Goal: Information Seeking & Learning: Learn about a topic

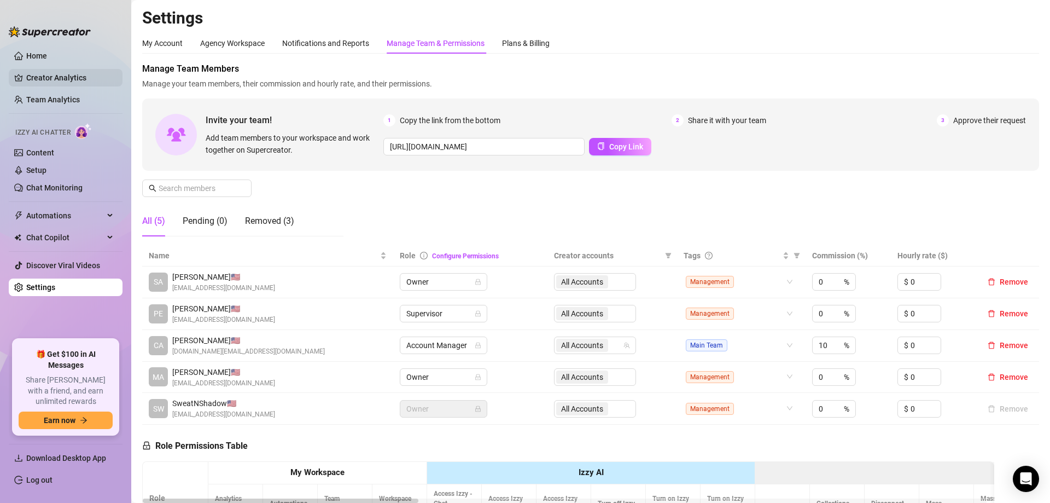
click at [64, 76] on link "Creator Analytics" at bounding box center [70, 78] width 88 height 18
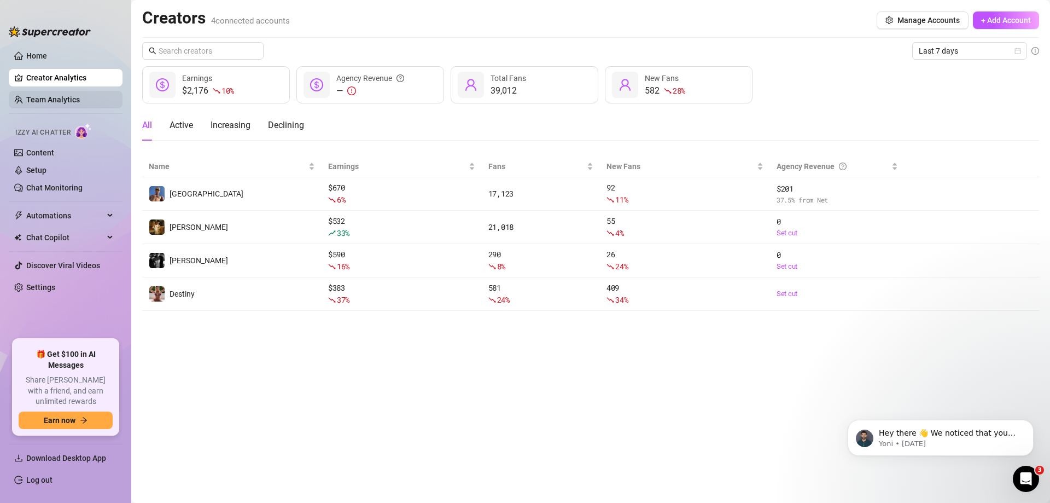
click at [61, 96] on link "Team Analytics" at bounding box center [53, 99] width 54 height 9
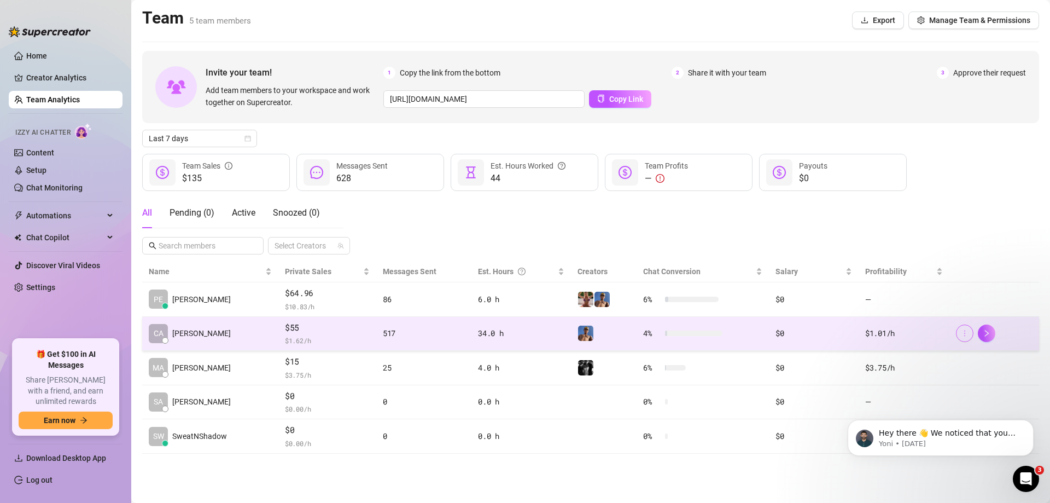
click at [970, 331] on button "button" at bounding box center [965, 333] width 18 height 18
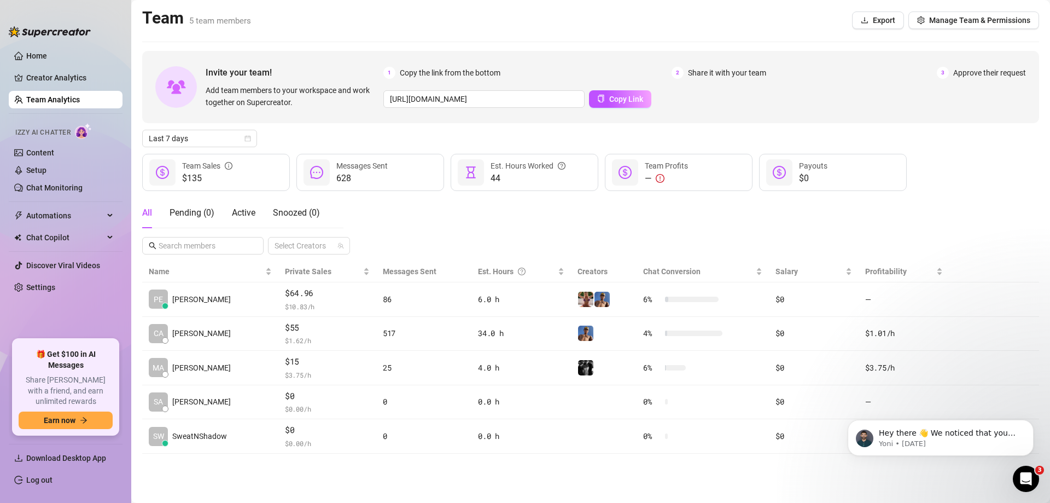
click at [750, 208] on div "All Pending ( 0 ) Active Snoozed ( 0 ) Select Creators" at bounding box center [590, 226] width 897 height 57
click at [944, 21] on span "Manage Team & Permissions" at bounding box center [980, 20] width 101 height 9
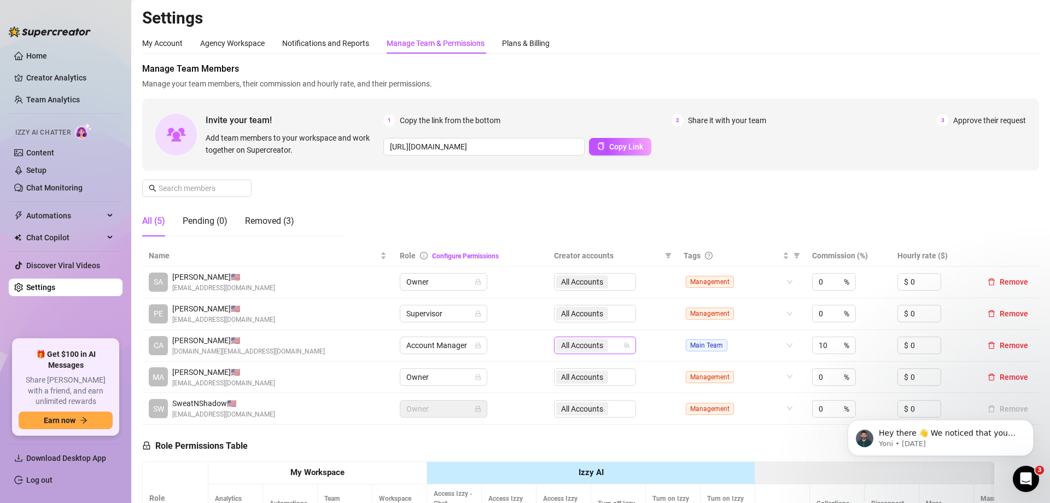
click at [571, 341] on span "All Accounts" at bounding box center [582, 345] width 42 height 12
click at [54, 77] on link "Creator Analytics" at bounding box center [70, 78] width 88 height 18
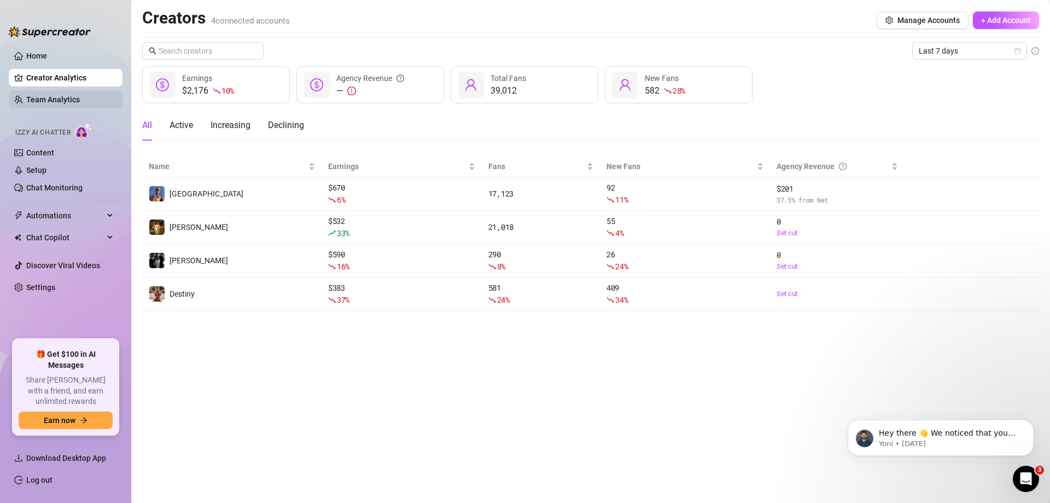
click at [60, 95] on link "Team Analytics" at bounding box center [53, 99] width 54 height 9
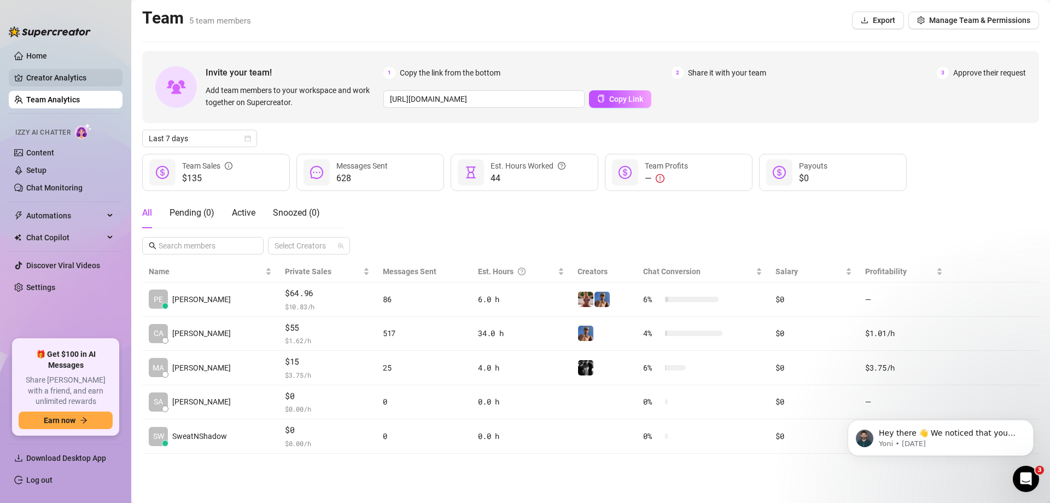
click at [77, 80] on link "Creator Analytics" at bounding box center [70, 78] width 88 height 18
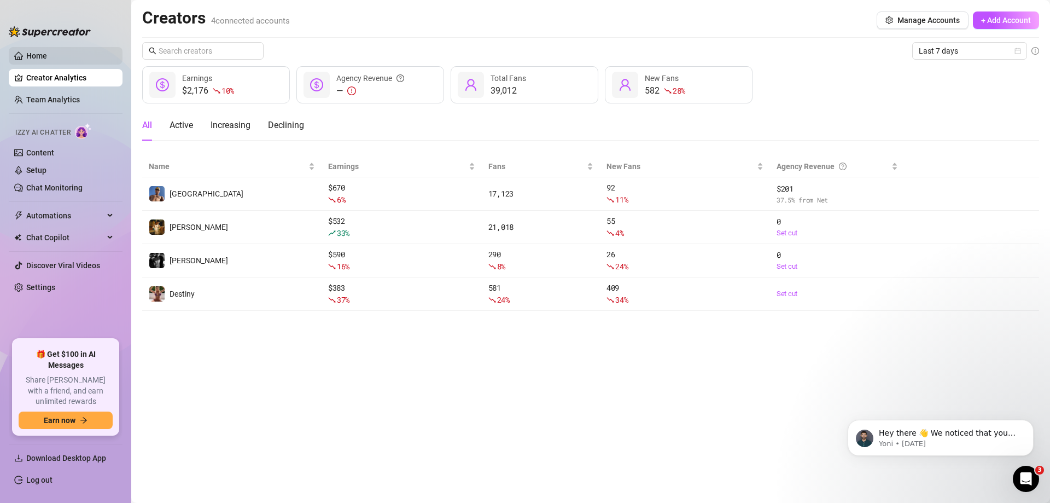
click at [47, 52] on link "Home" at bounding box center [36, 55] width 21 height 9
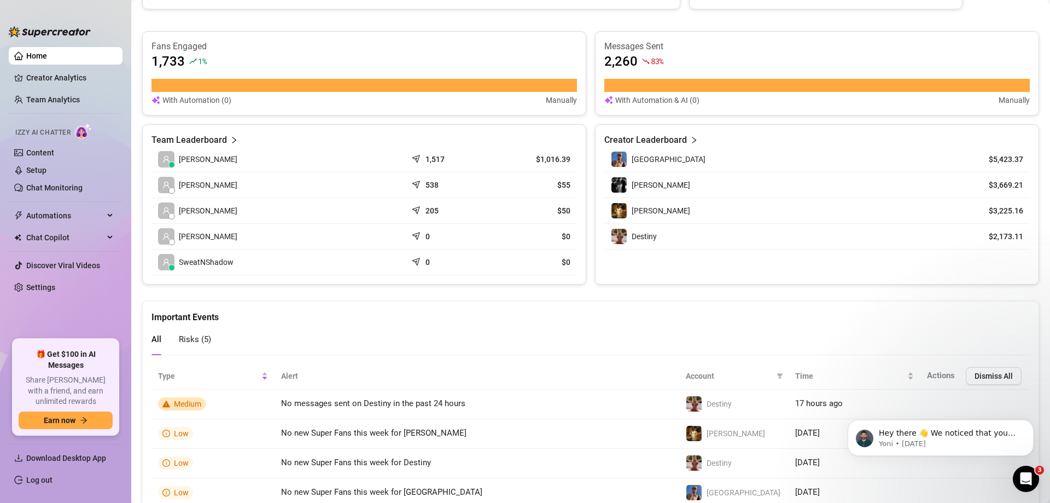
scroll to position [455, 0]
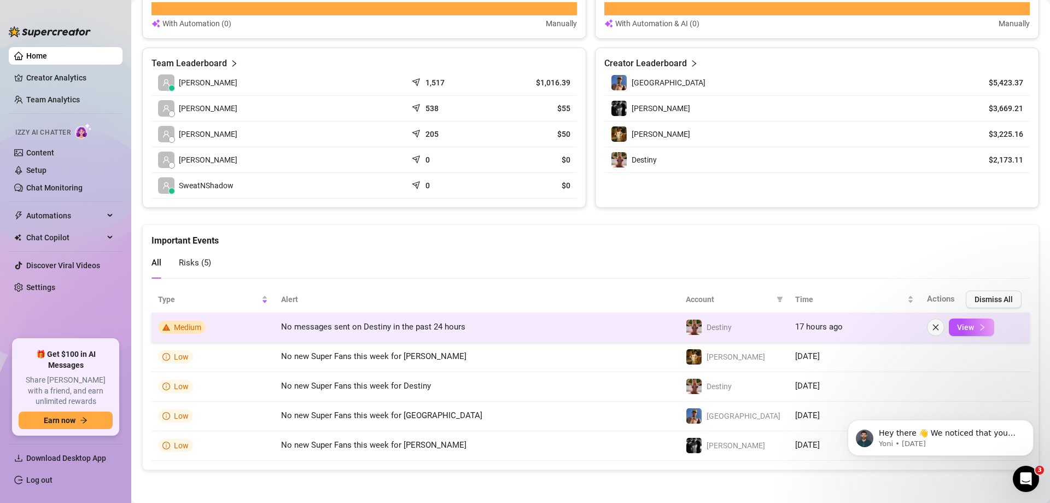
click at [590, 320] on td "No messages sent on Destiny in the past 24 hours" at bounding box center [477, 328] width 405 height 30
click at [963, 328] on span "View" at bounding box center [965, 327] width 17 height 9
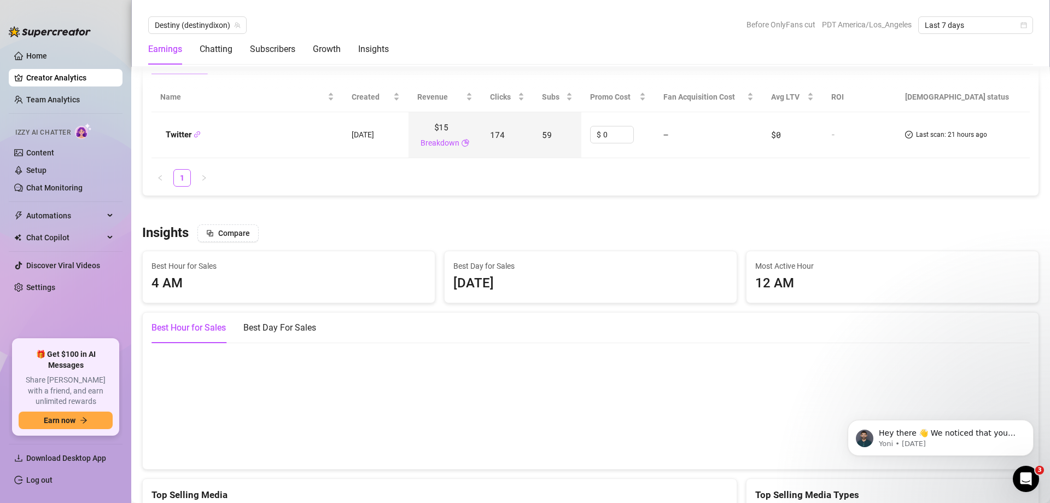
scroll to position [1330, 0]
click at [60, 72] on link "Creator Analytics" at bounding box center [70, 78] width 88 height 18
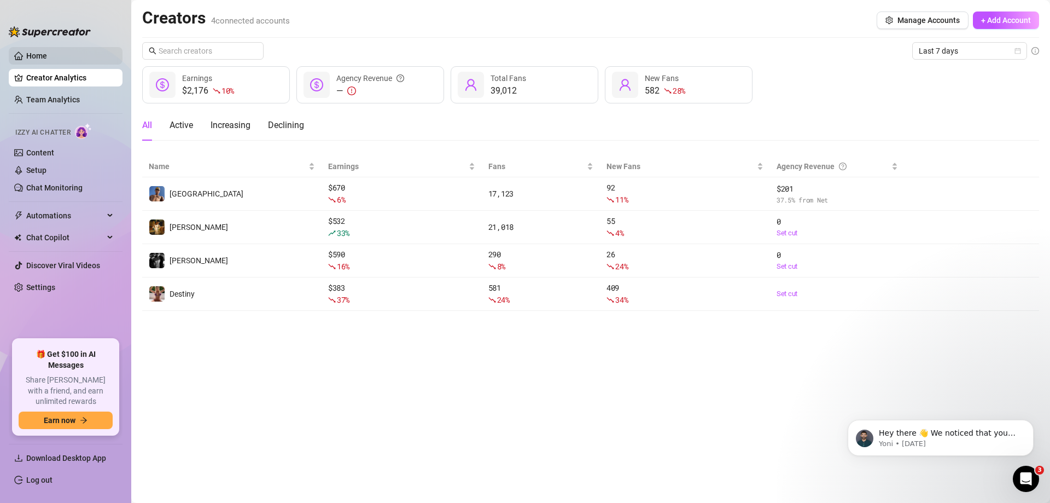
click at [47, 51] on link "Home" at bounding box center [36, 55] width 21 height 9
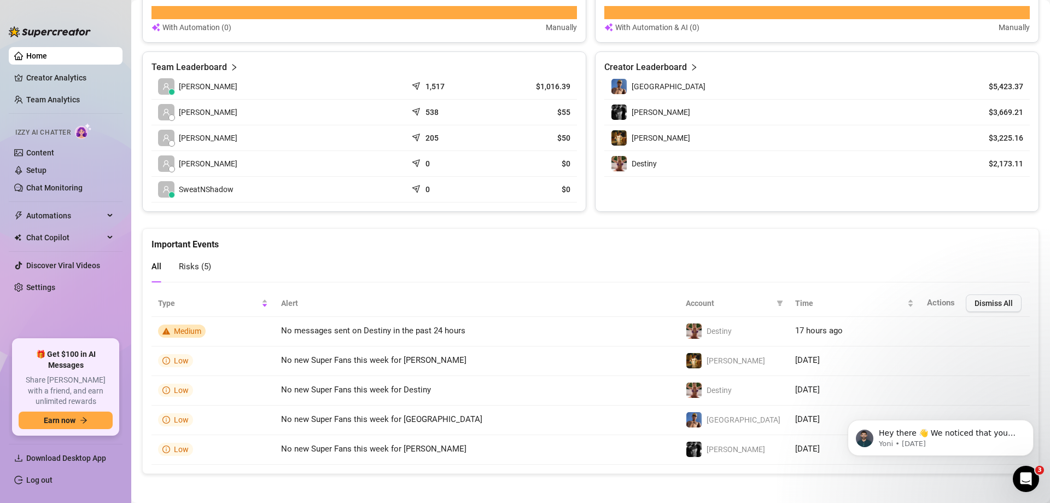
scroll to position [455, 0]
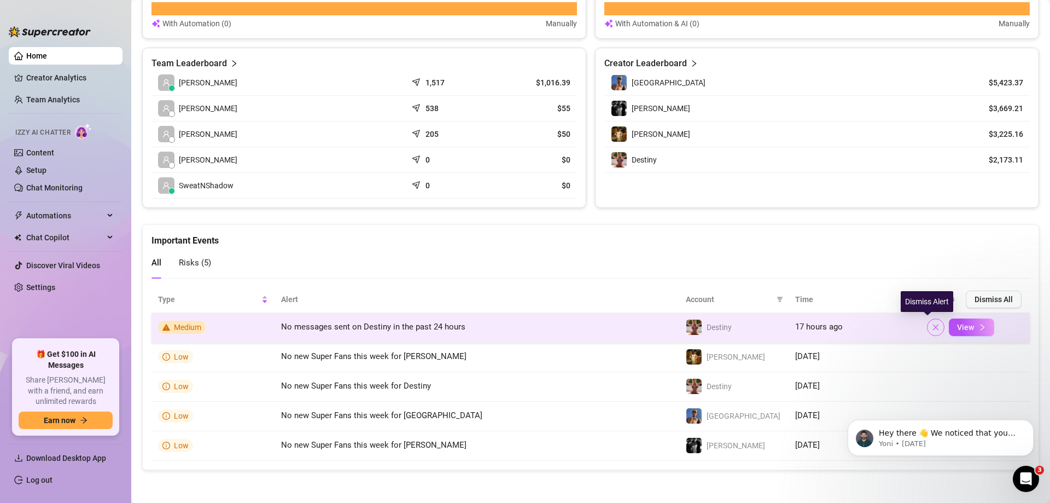
click at [932, 326] on icon "close" at bounding box center [936, 327] width 8 height 8
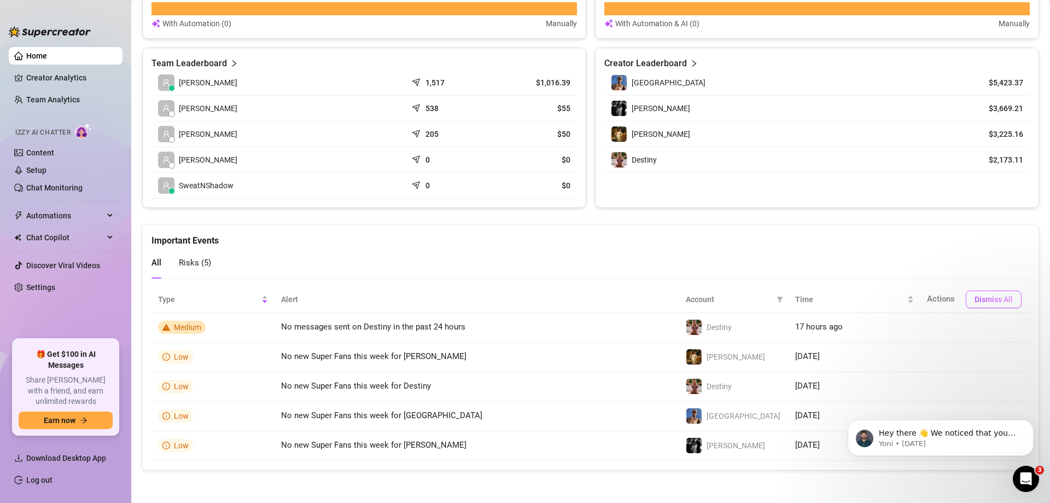
click at [991, 291] on button "Dismiss All" at bounding box center [994, 300] width 56 height 18
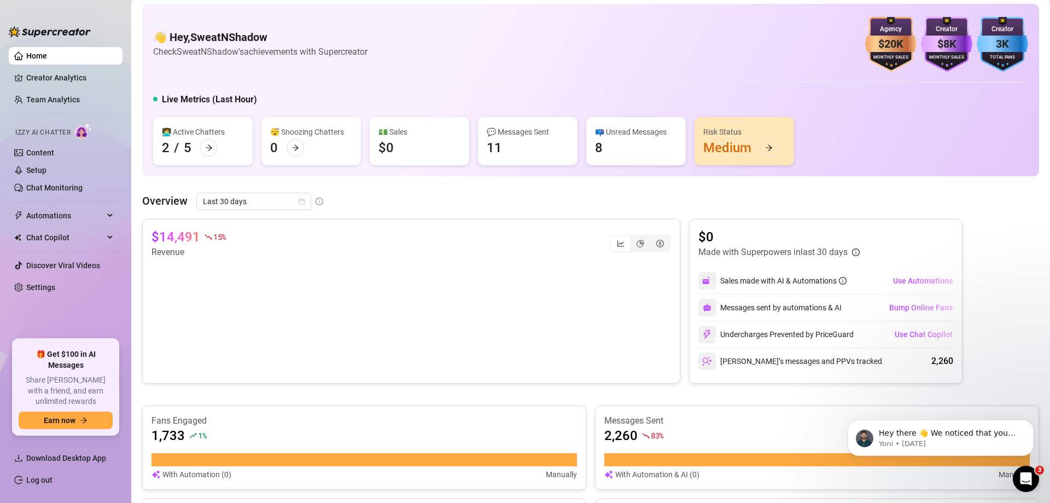
scroll to position [0, 0]
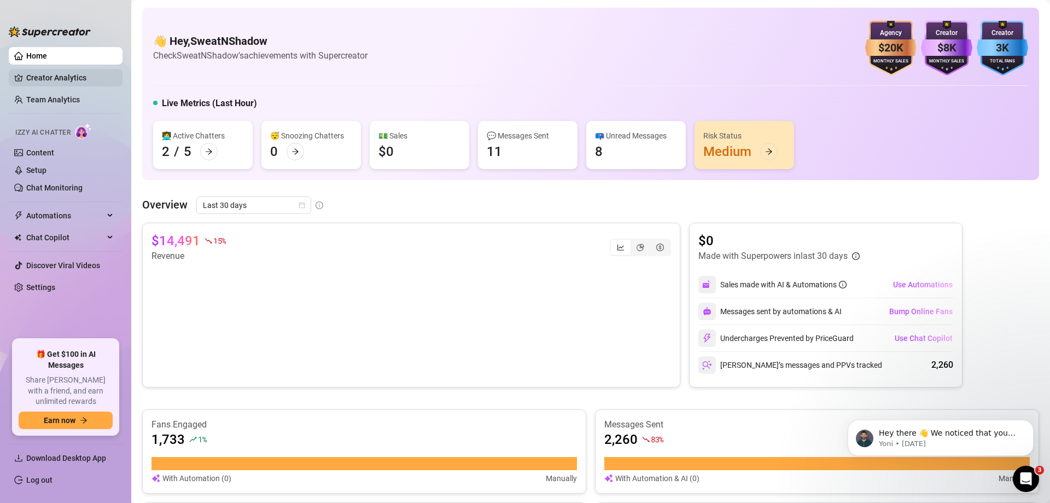
click at [69, 73] on link "Creator Analytics" at bounding box center [70, 78] width 88 height 18
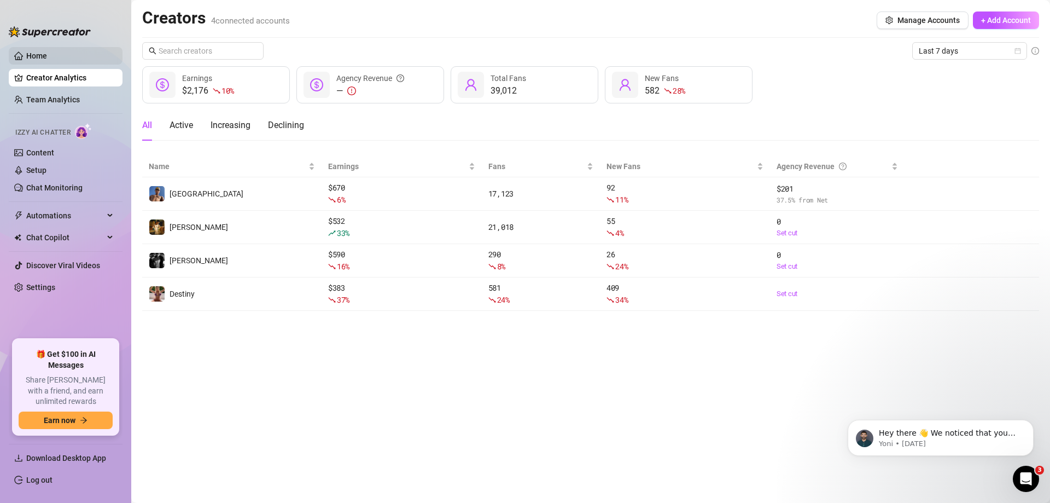
drag, startPoint x: 74, startPoint y: 57, endPoint x: 83, endPoint y: 60, distance: 8.7
click at [47, 57] on link "Home" at bounding box center [36, 55] width 21 height 9
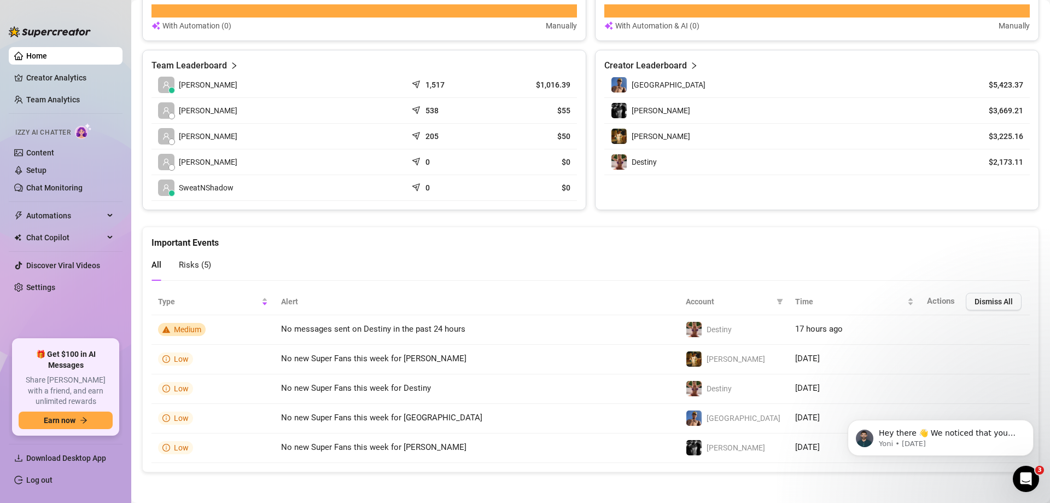
scroll to position [455, 0]
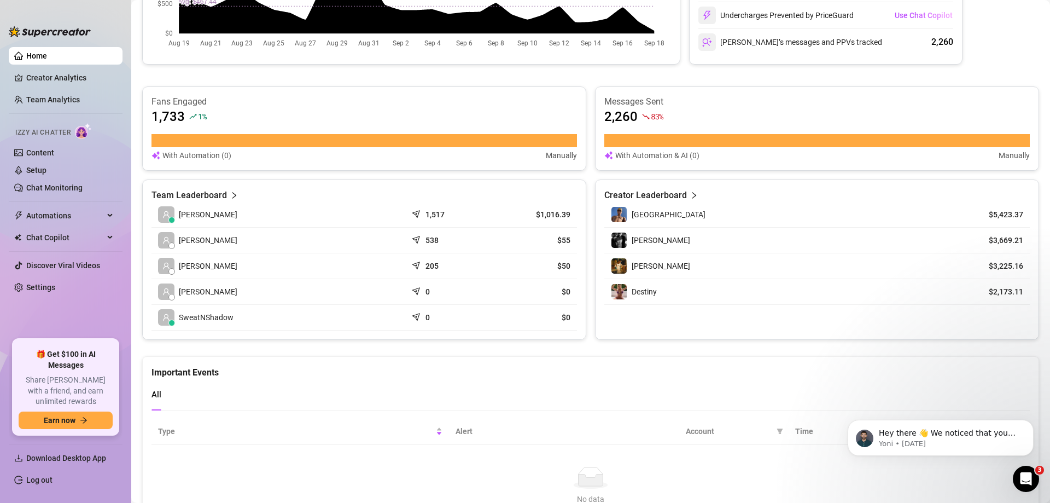
scroll to position [390, 0]
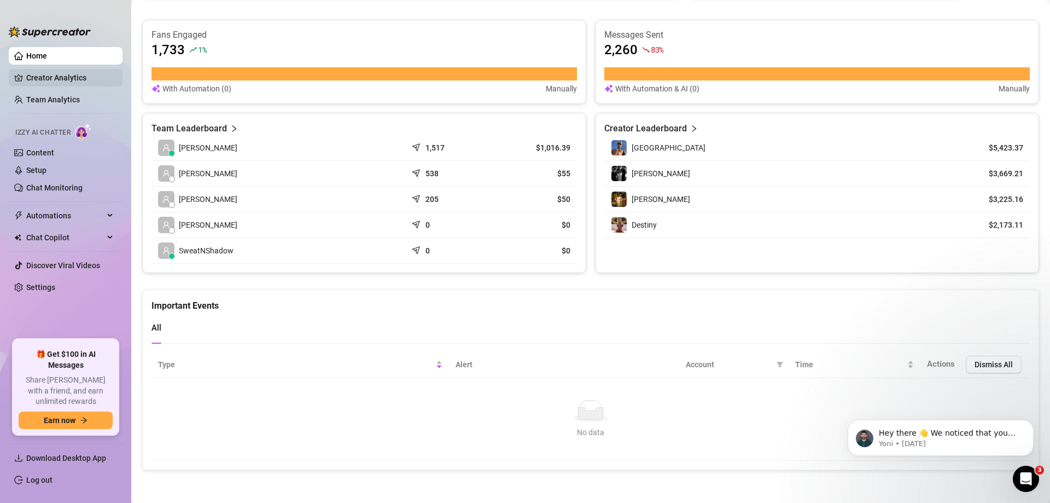
click at [55, 76] on link "Creator Analytics" at bounding box center [70, 78] width 88 height 18
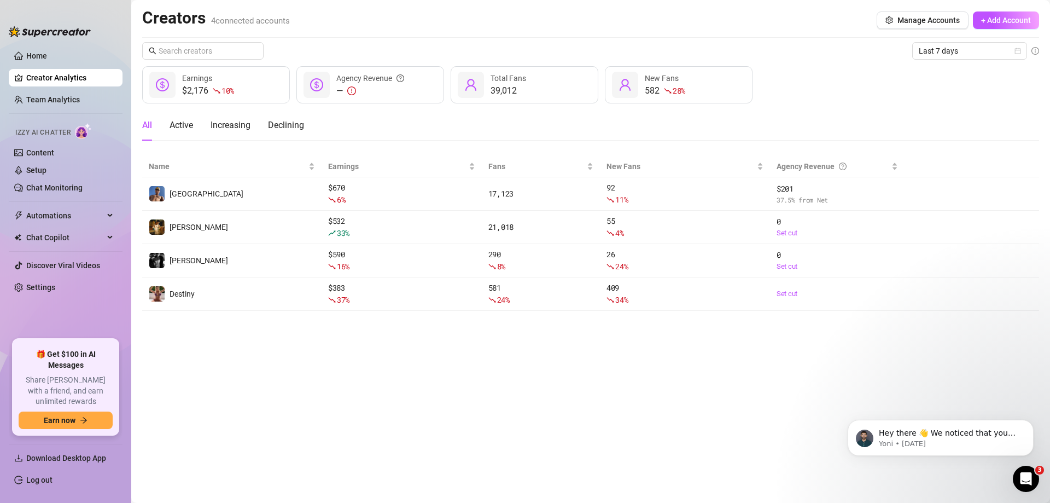
click at [71, 40] on div at bounding box center [50, 26] width 82 height 33
click at [47, 56] on link "Home" at bounding box center [36, 55] width 21 height 9
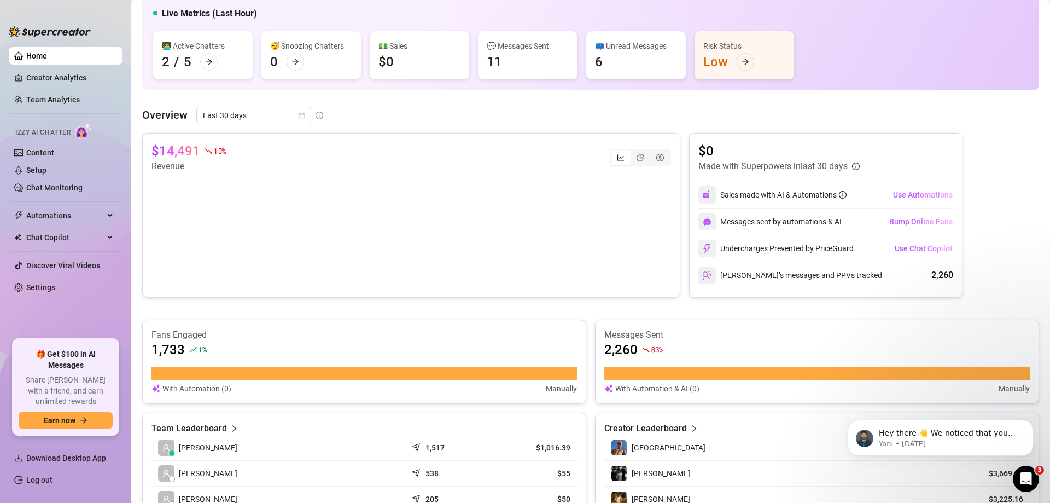
scroll to position [109, 0]
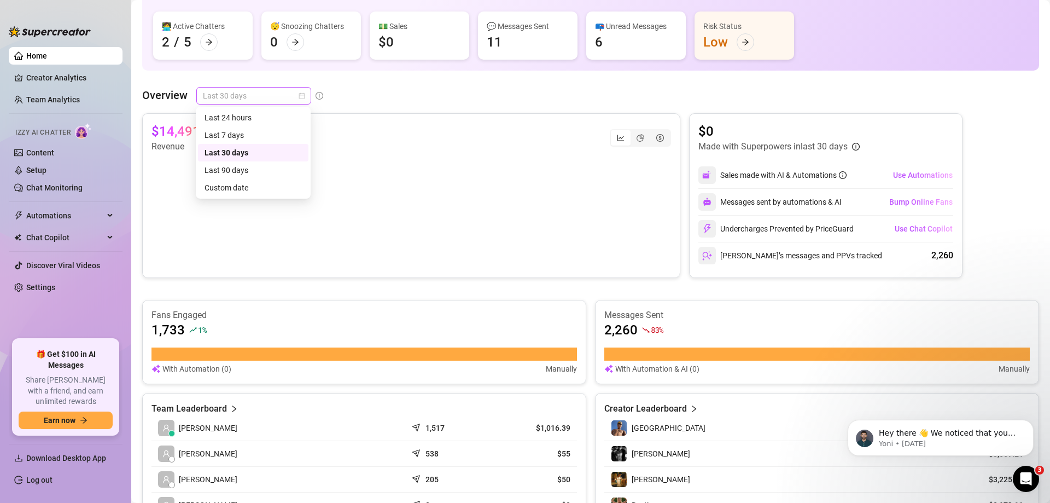
click at [258, 91] on span "Last 30 days" at bounding box center [254, 96] width 102 height 16
click at [311, 131] on div "$14,491 15 % Revenue" at bounding box center [412, 138] width 520 height 31
click at [233, 94] on span "Last 30 days" at bounding box center [254, 96] width 102 height 16
click at [275, 138] on div "Last 7 days" at bounding box center [253, 135] width 97 height 12
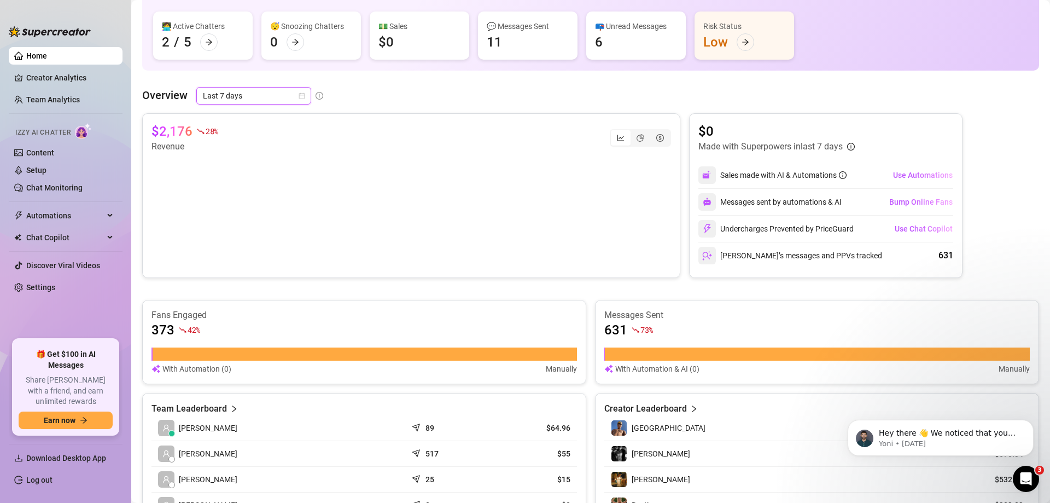
click at [271, 96] on span "Last 7 days" at bounding box center [254, 96] width 102 height 16
click at [277, 122] on div "Last 24 hours" at bounding box center [253, 118] width 97 height 12
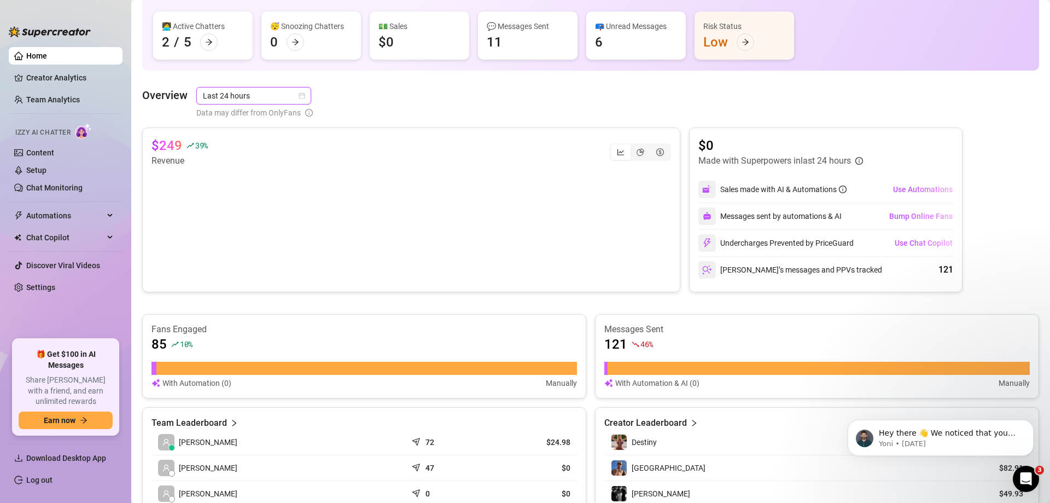
scroll to position [0, 0]
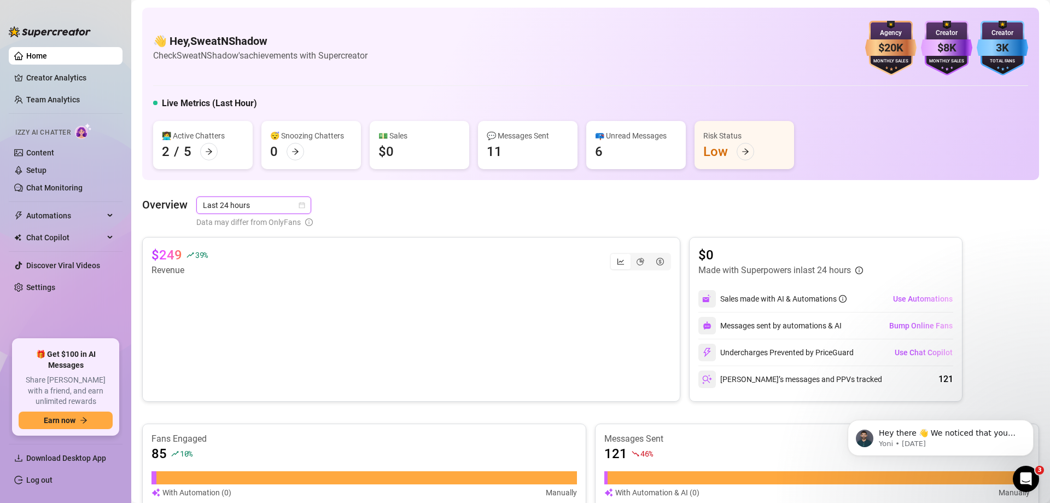
click at [224, 202] on span "Last 24 hours" at bounding box center [254, 205] width 102 height 16
click at [265, 241] on div "Last 7 days" at bounding box center [253, 245] width 97 height 12
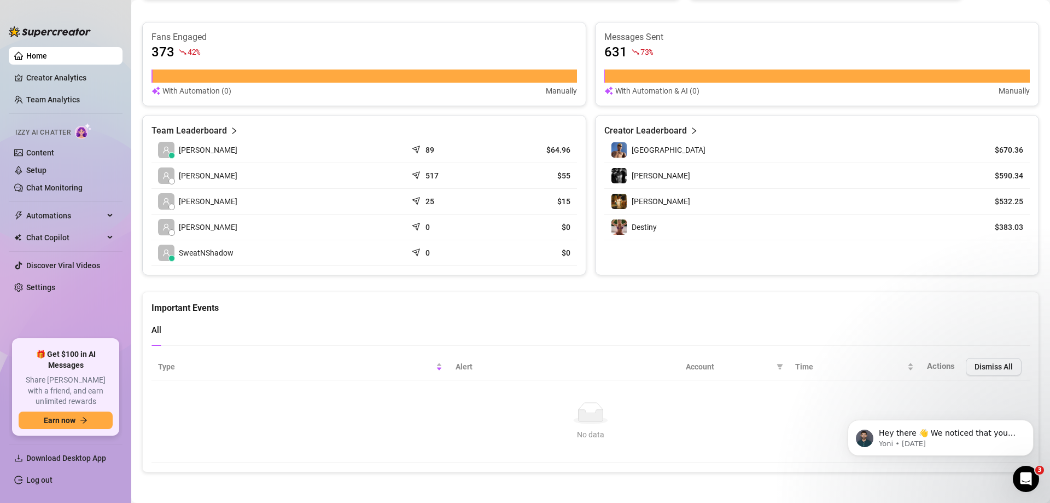
scroll to position [390, 0]
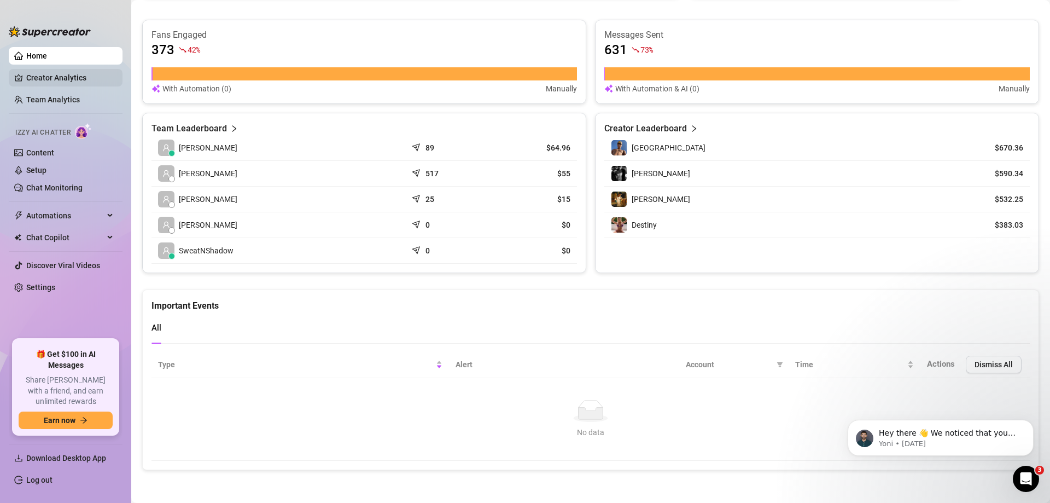
click at [79, 80] on link "Creator Analytics" at bounding box center [70, 78] width 88 height 18
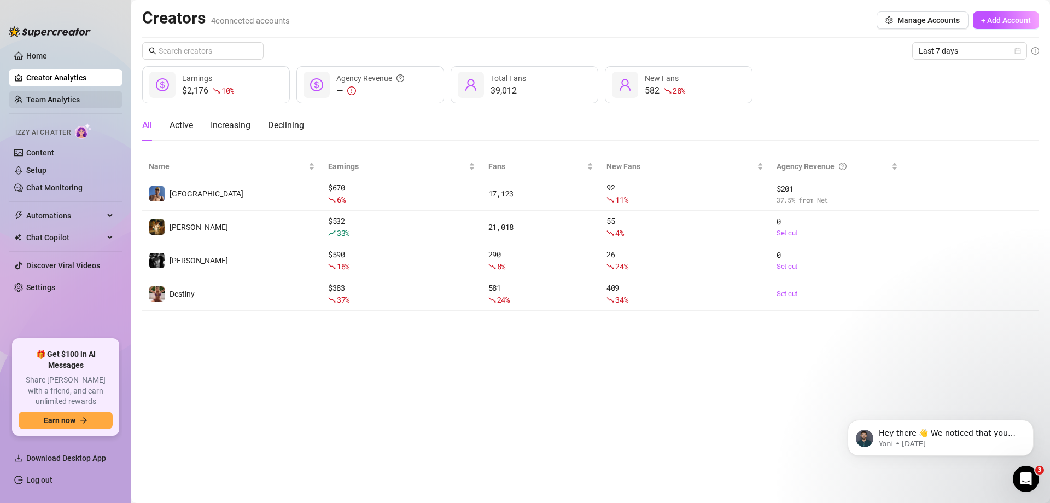
click at [78, 103] on link "Team Analytics" at bounding box center [53, 99] width 54 height 9
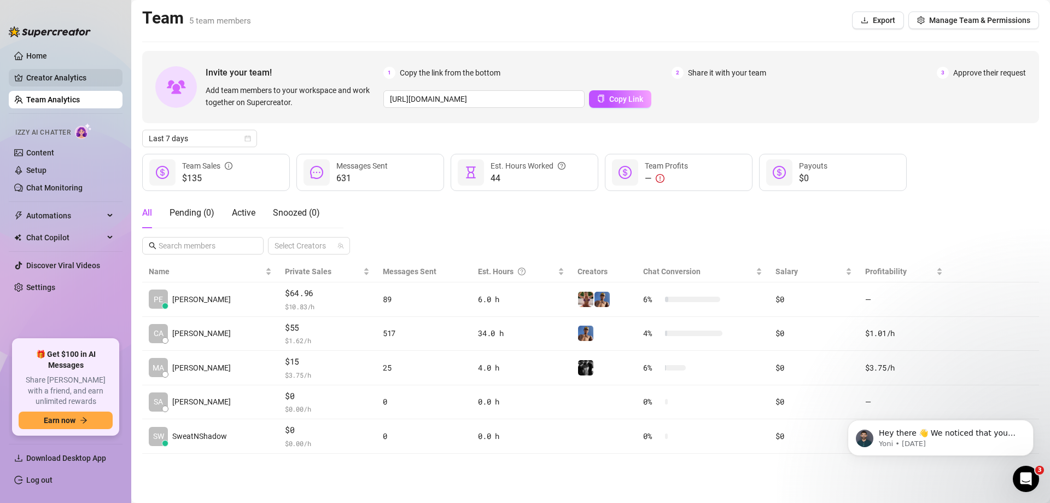
click at [63, 71] on link "Creator Analytics" at bounding box center [70, 78] width 88 height 18
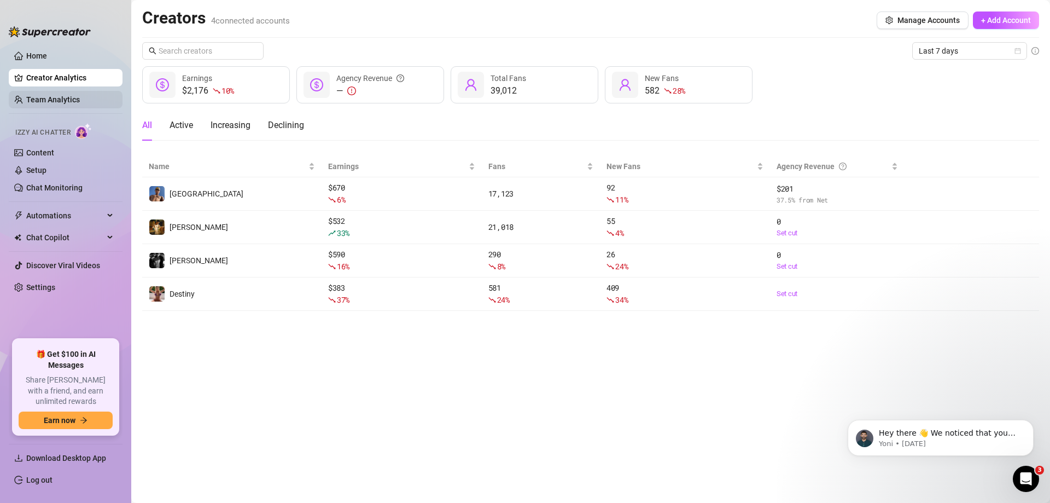
click at [80, 95] on link "Team Analytics" at bounding box center [53, 99] width 54 height 9
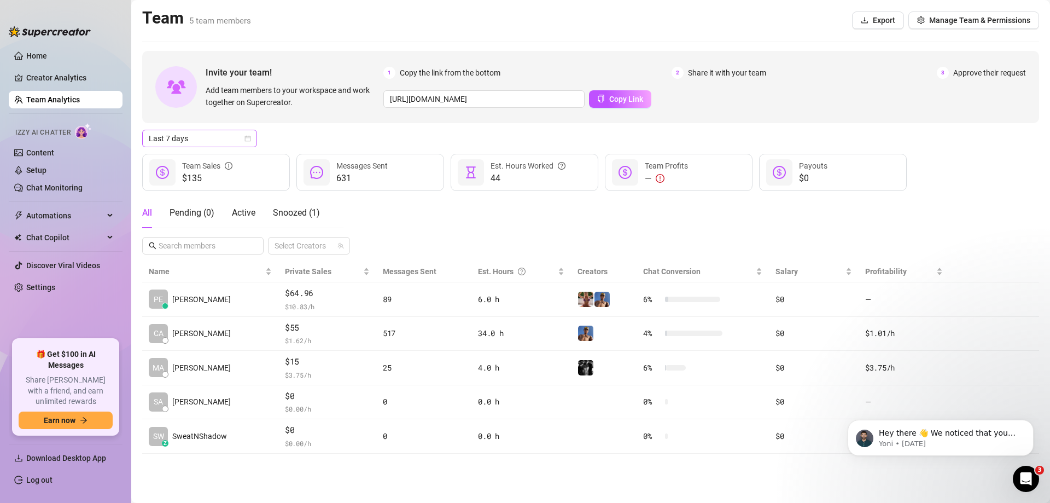
click at [208, 141] on span "Last 7 days" at bounding box center [200, 138] width 102 height 16
click at [219, 162] on div "Last 24 hours" at bounding box center [199, 160] width 97 height 12
